Goal: Information Seeking & Learning: Check status

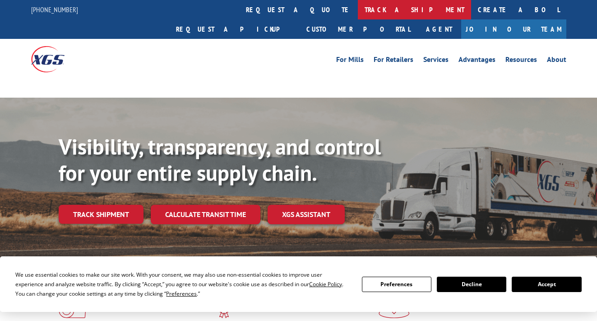
click at [358, 13] on link "track a shipment" at bounding box center [414, 9] width 113 height 19
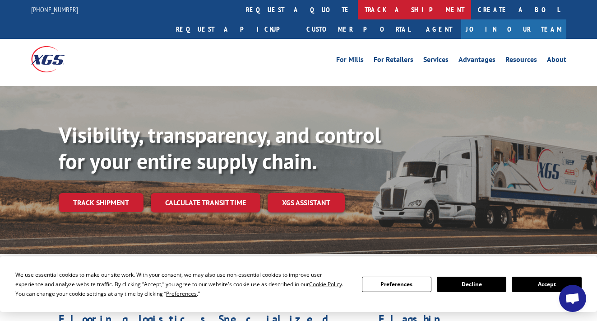
click at [358, 6] on link "track a shipment" at bounding box center [414, 9] width 113 height 19
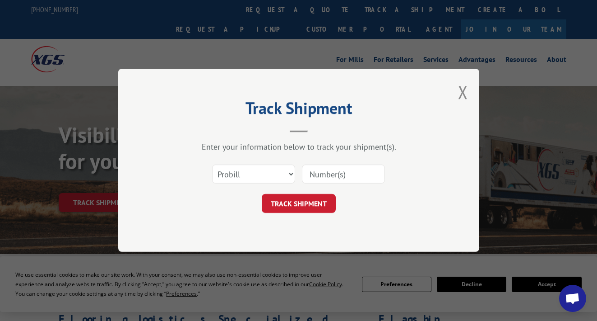
click at [325, 176] on input at bounding box center [343, 174] width 83 height 19
paste input "362650"
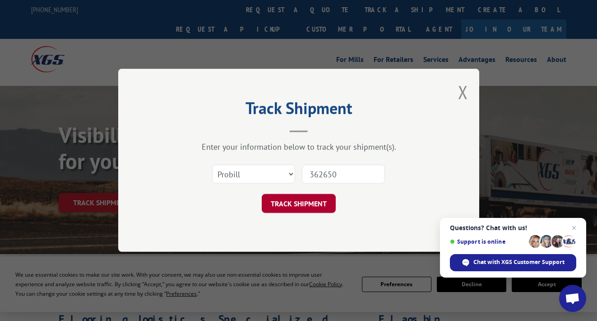
type input "362650"
click at [299, 205] on button "TRACK SHIPMENT" at bounding box center [299, 203] width 74 height 19
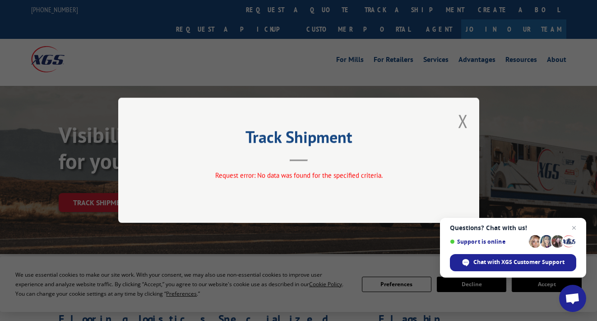
click at [457, 120] on div "Track Shipment Request error: No data was found for the specified criteria." at bounding box center [298, 160] width 361 height 125
click at [277, 65] on div "Track Shipment Request error: No data was found for the specified criteria." at bounding box center [298, 160] width 597 height 321
click at [464, 121] on button "Close modal" at bounding box center [463, 121] width 10 height 24
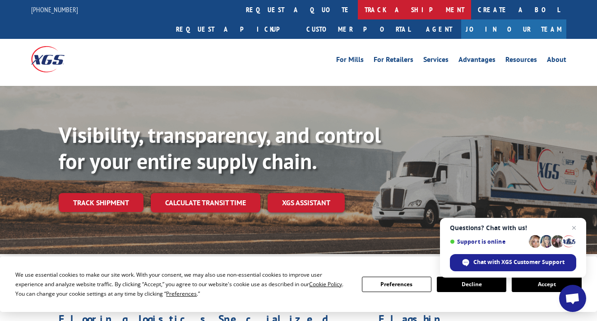
click at [358, 9] on link "track a shipment" at bounding box center [414, 9] width 113 height 19
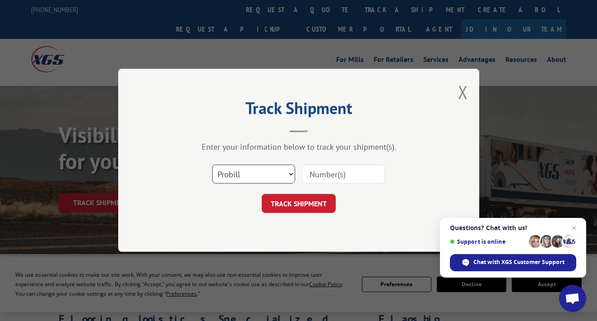
select select "bol"
click at [326, 174] on input at bounding box center [343, 174] width 83 height 19
paste input "362650"
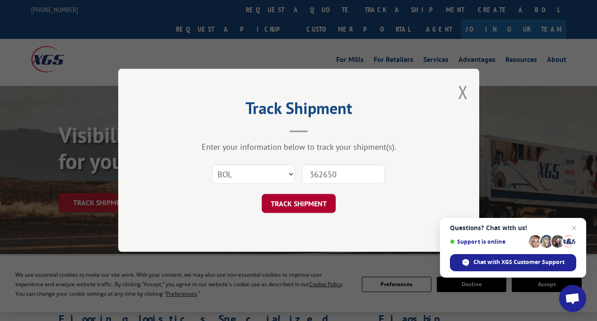
type input "362650"
click at [298, 209] on button "TRACK SHIPMENT" at bounding box center [299, 203] width 74 height 19
